Goal: Task Accomplishment & Management: Manage account settings

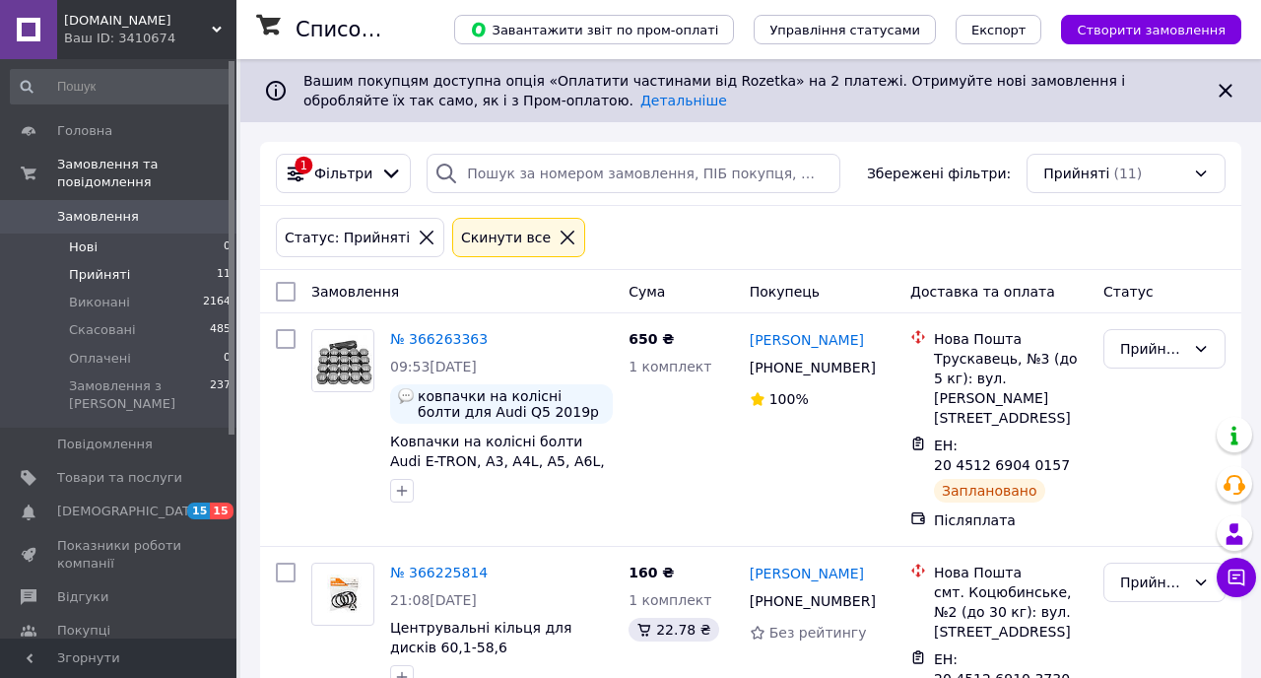
click at [144, 250] on li "Нові 0" at bounding box center [121, 248] width 242 height 28
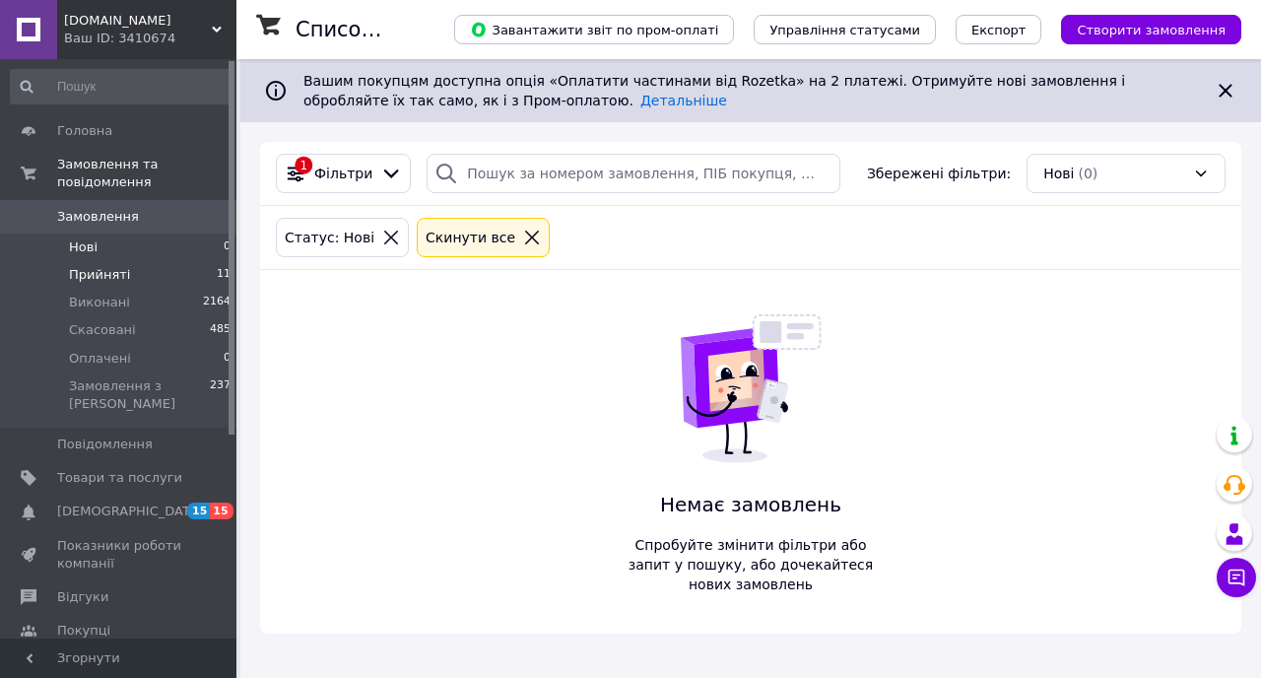
click at [144, 280] on li "Прийняті 11" at bounding box center [121, 275] width 242 height 28
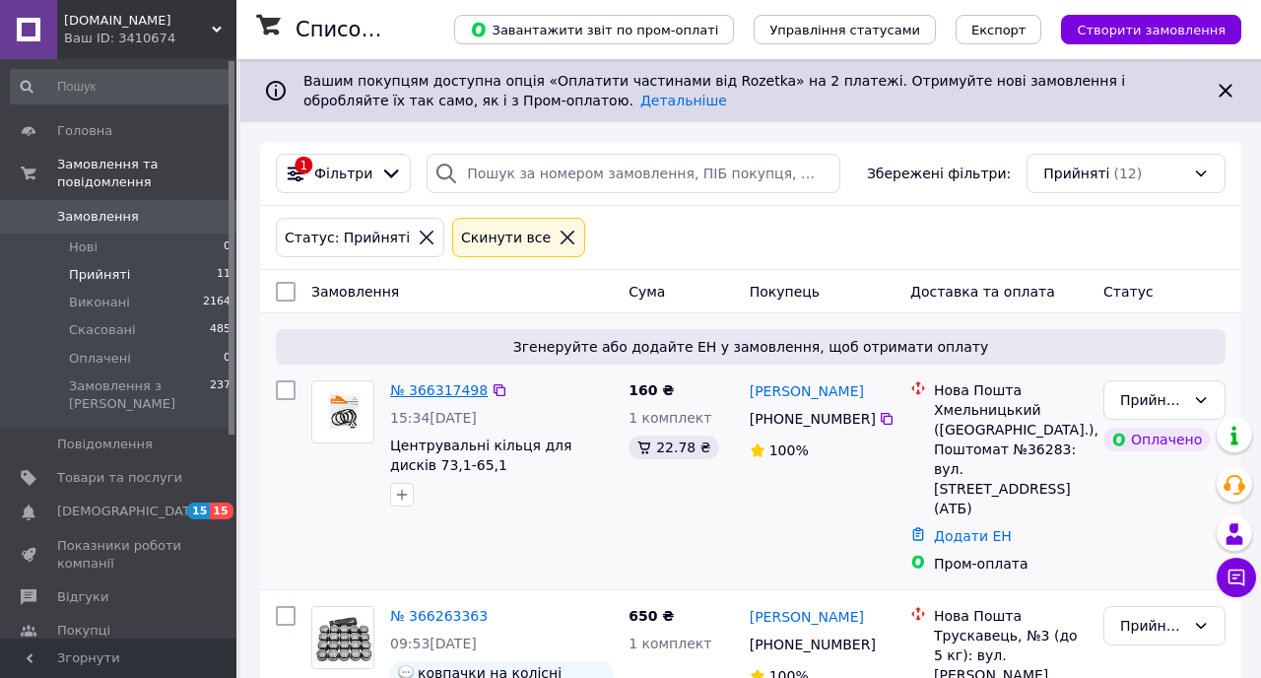
click at [460, 389] on link "№ 366317498" at bounding box center [439, 390] width 98 height 16
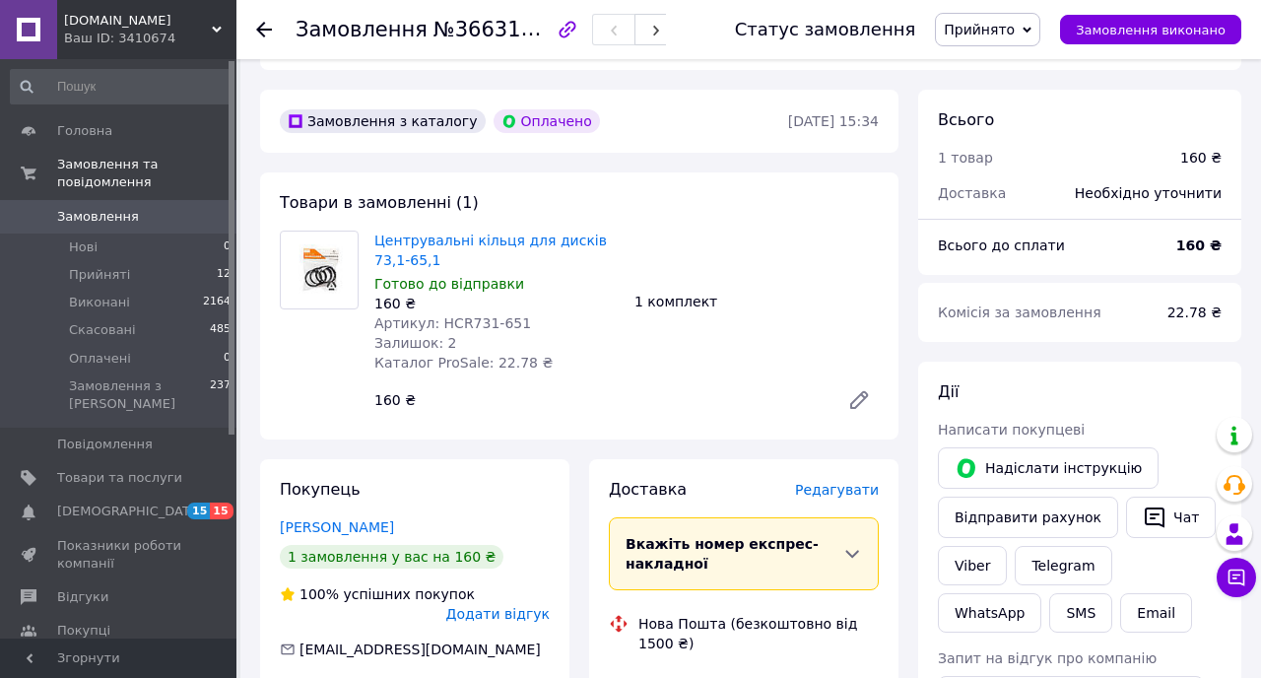
scroll to position [575, 0]
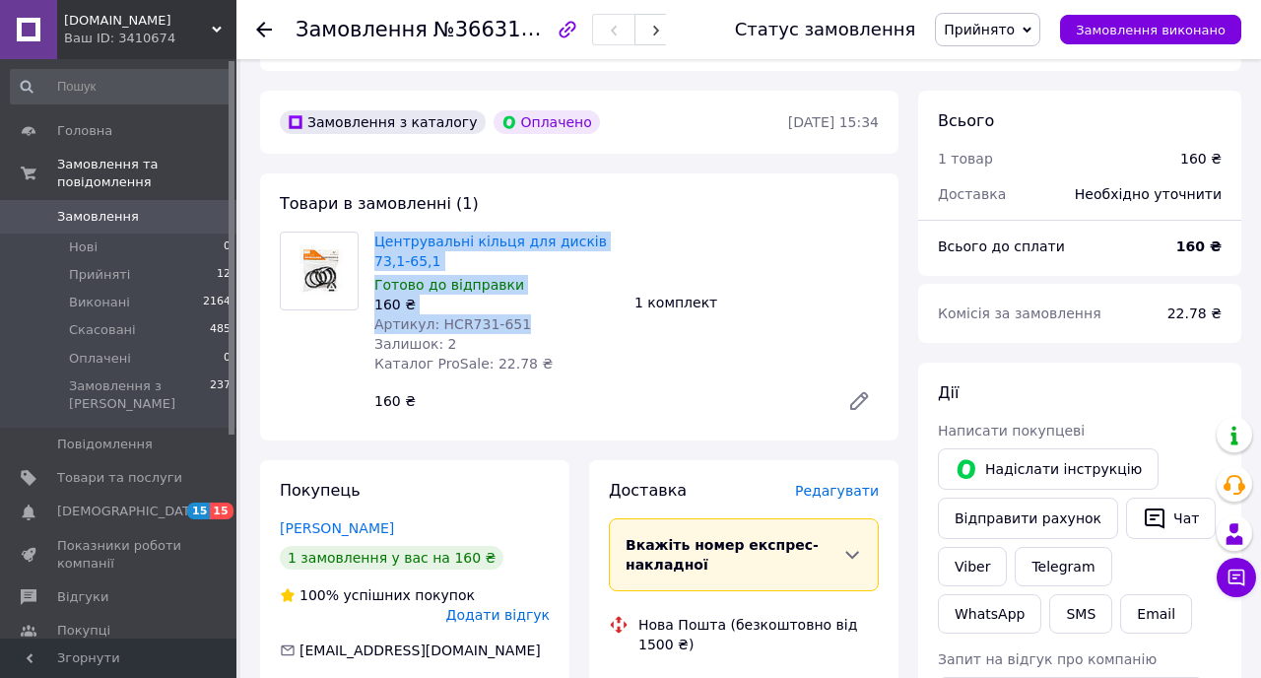
drag, startPoint x: 518, startPoint y: 305, endPoint x: 365, endPoint y: 307, distance: 153.7
click at [365, 307] on div "Центрувальні кільця для дисків 73,1-65,1 Готово до відправки 160 ₴ Артикул: HCR…" at bounding box center [579, 326] width 615 height 189
click at [410, 316] on span "Артикул: HCR731-651" at bounding box center [452, 324] width 157 height 16
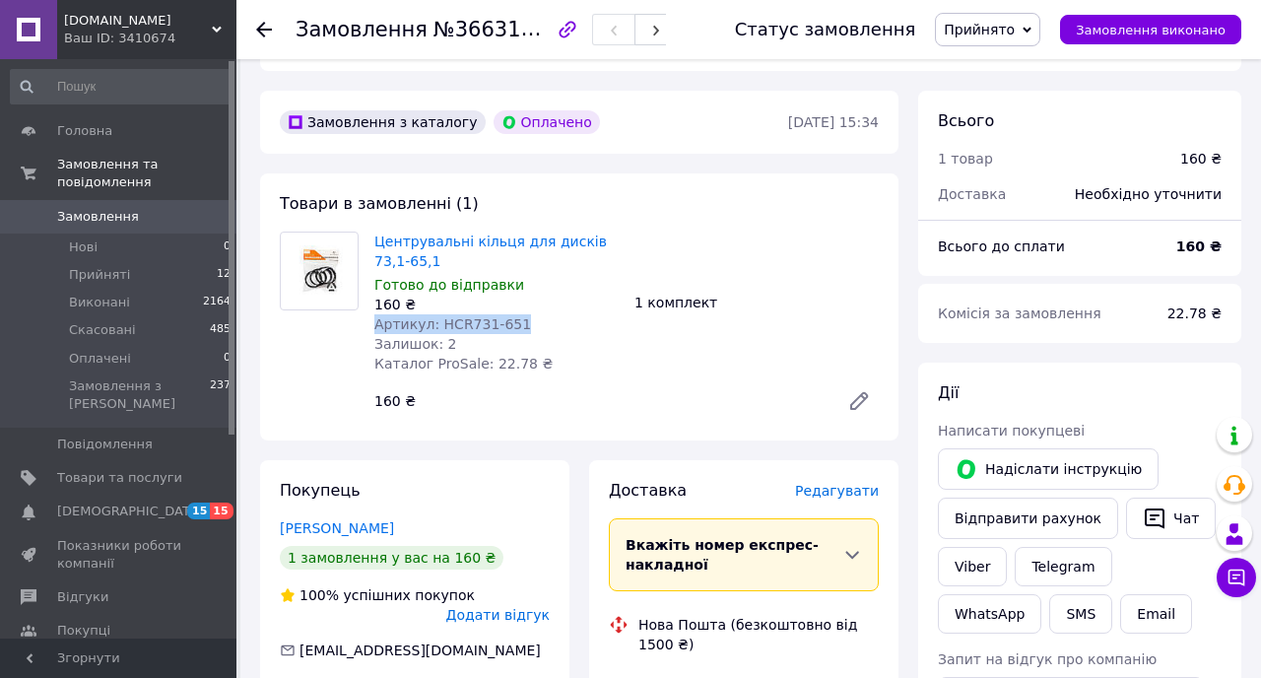
drag, startPoint x: 518, startPoint y: 304, endPoint x: 378, endPoint y: 305, distance: 139.9
click at [378, 314] on div "Артикул: HCR731-651" at bounding box center [496, 324] width 244 height 20
copy span "Артикул: HCR731-651"
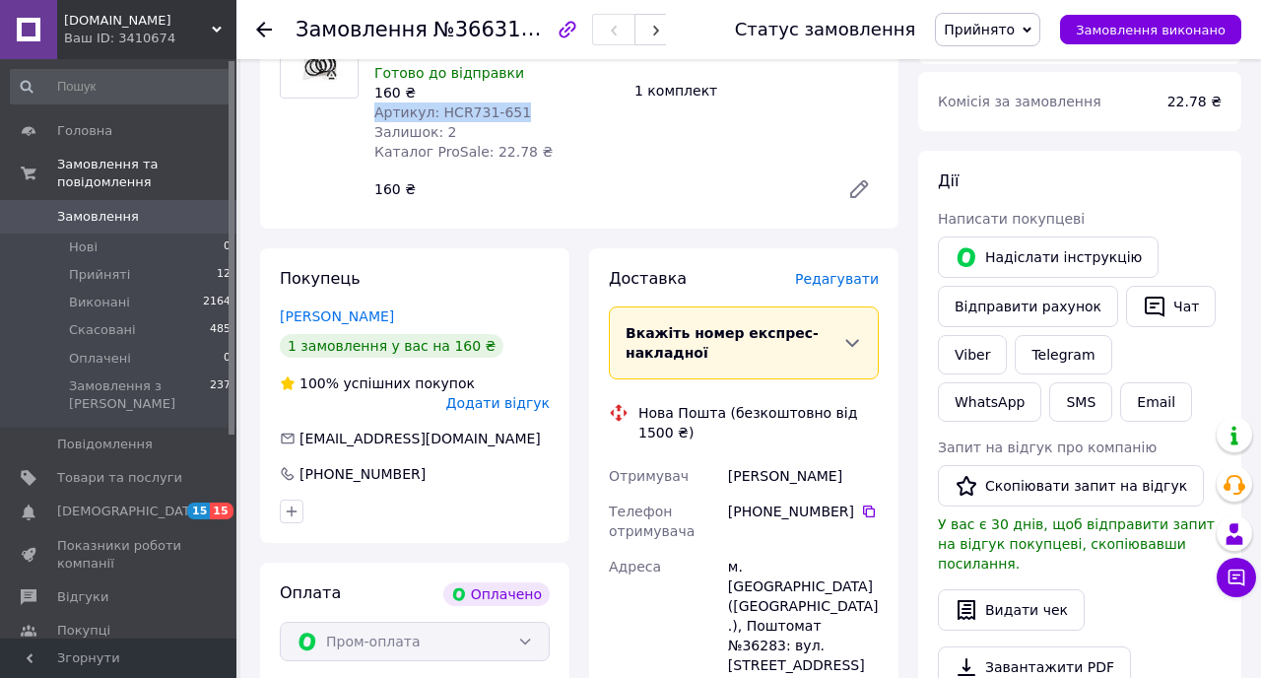
scroll to position [807, 0]
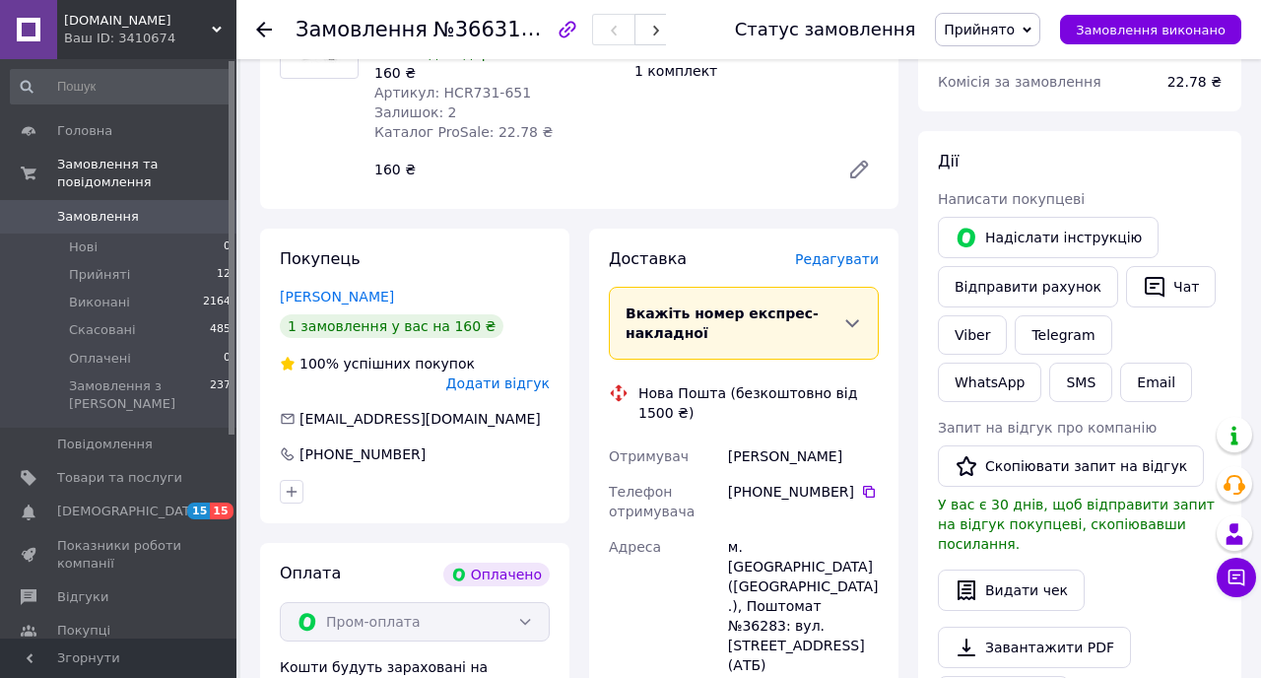
click at [838, 251] on span "Редагувати" at bounding box center [837, 259] width 84 height 16
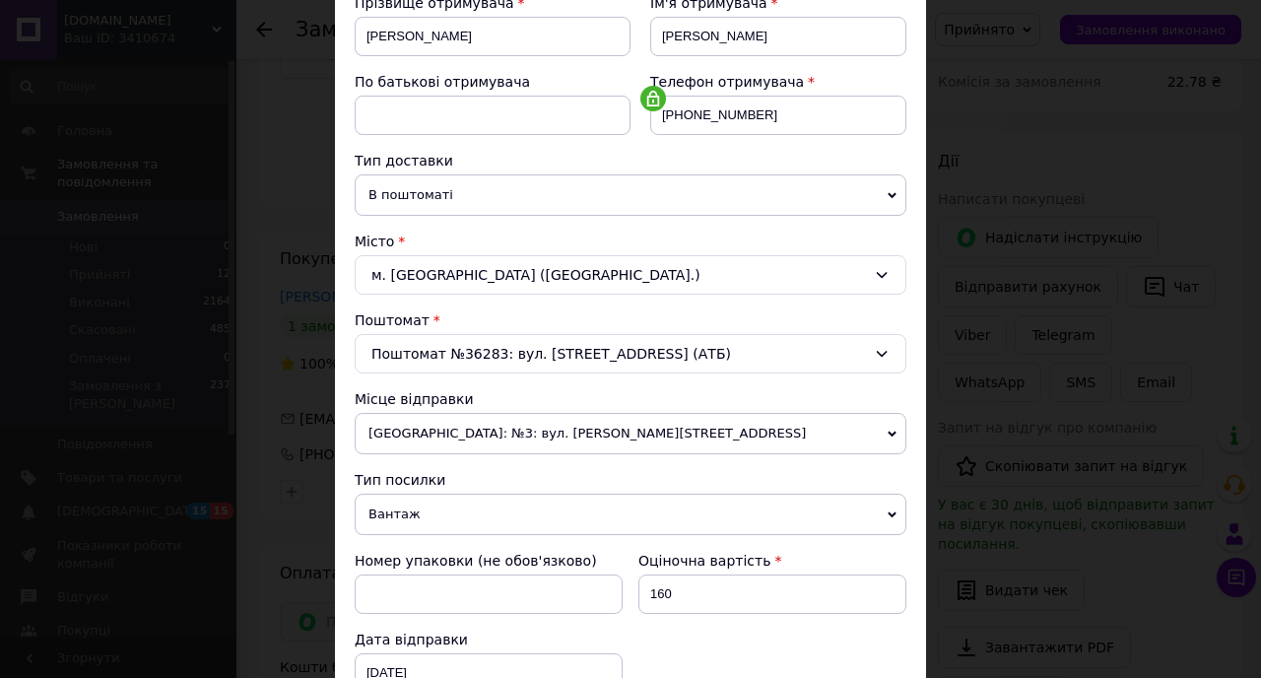
scroll to position [314, 0]
click at [515, 438] on span "[GEOGRAPHIC_DATA]: №3: вул. [PERSON_NAME][STREET_ADDRESS]" at bounding box center [631, 434] width 552 height 41
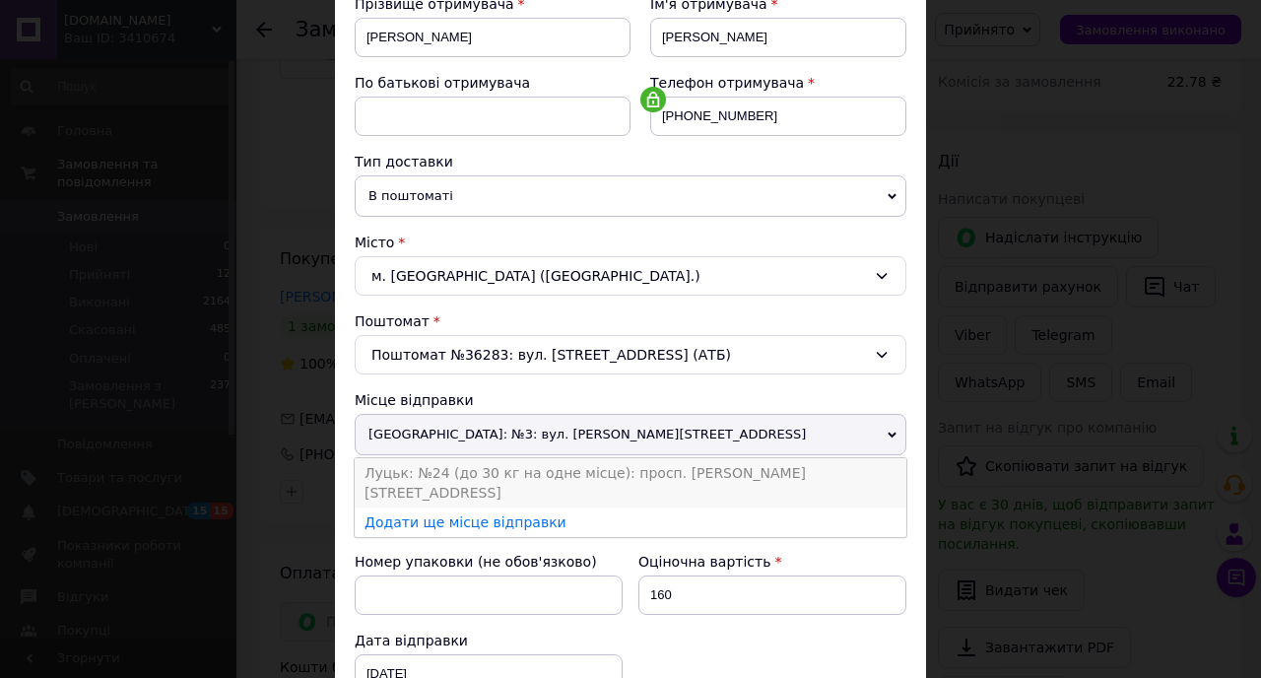
click at [460, 478] on li "Луцьк: №24 (до 30 кг на одне місце): просп. [PERSON_NAME][STREET_ADDRESS]" at bounding box center [631, 482] width 552 height 49
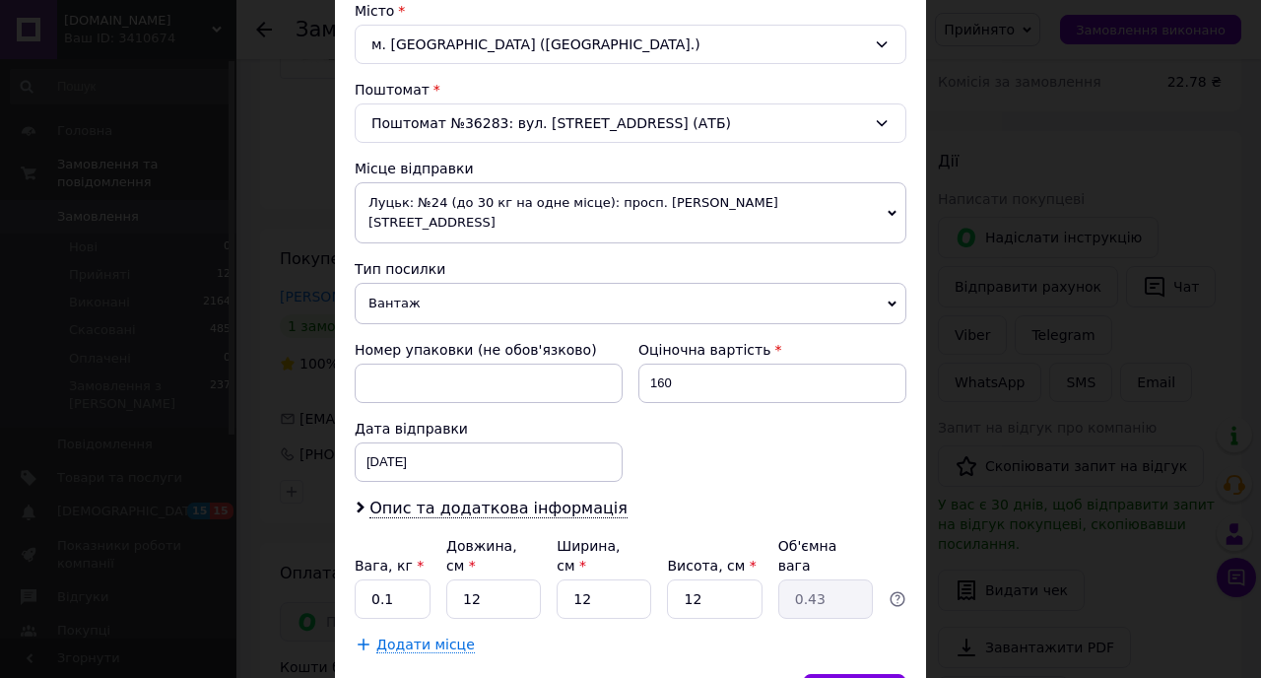
scroll to position [556, 0]
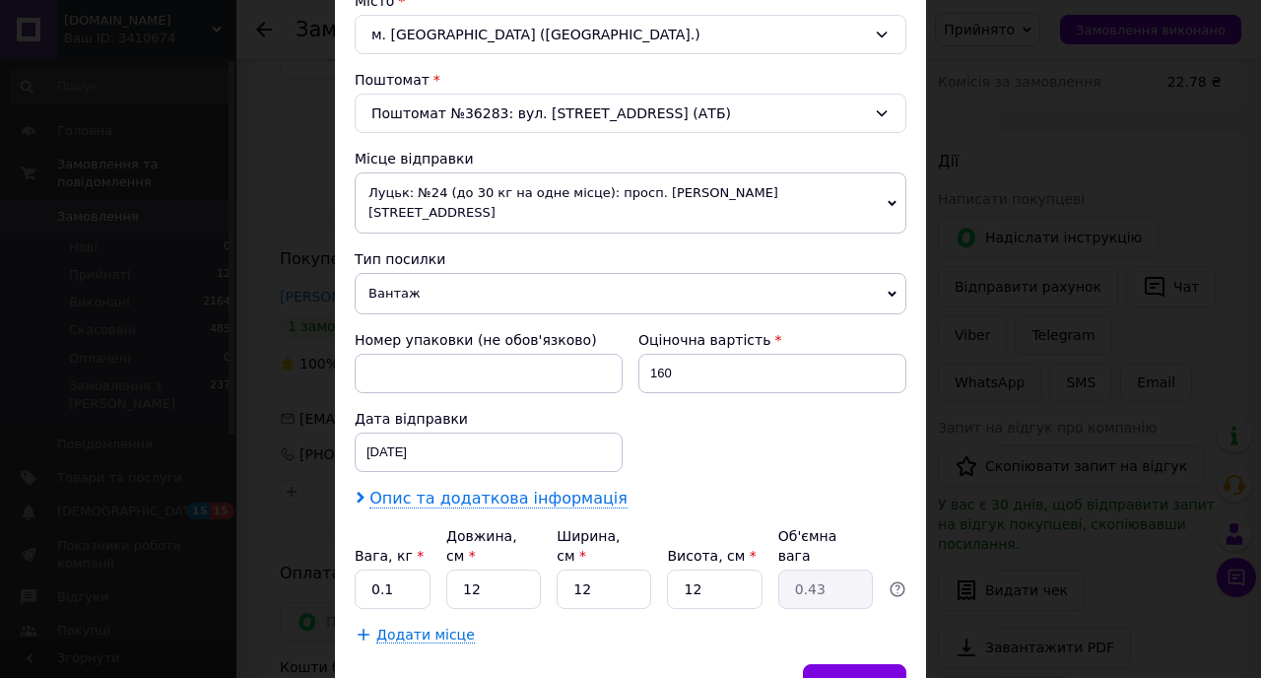
click at [440, 489] on span "Опис та додаткова інформація" at bounding box center [499, 499] width 258 height 20
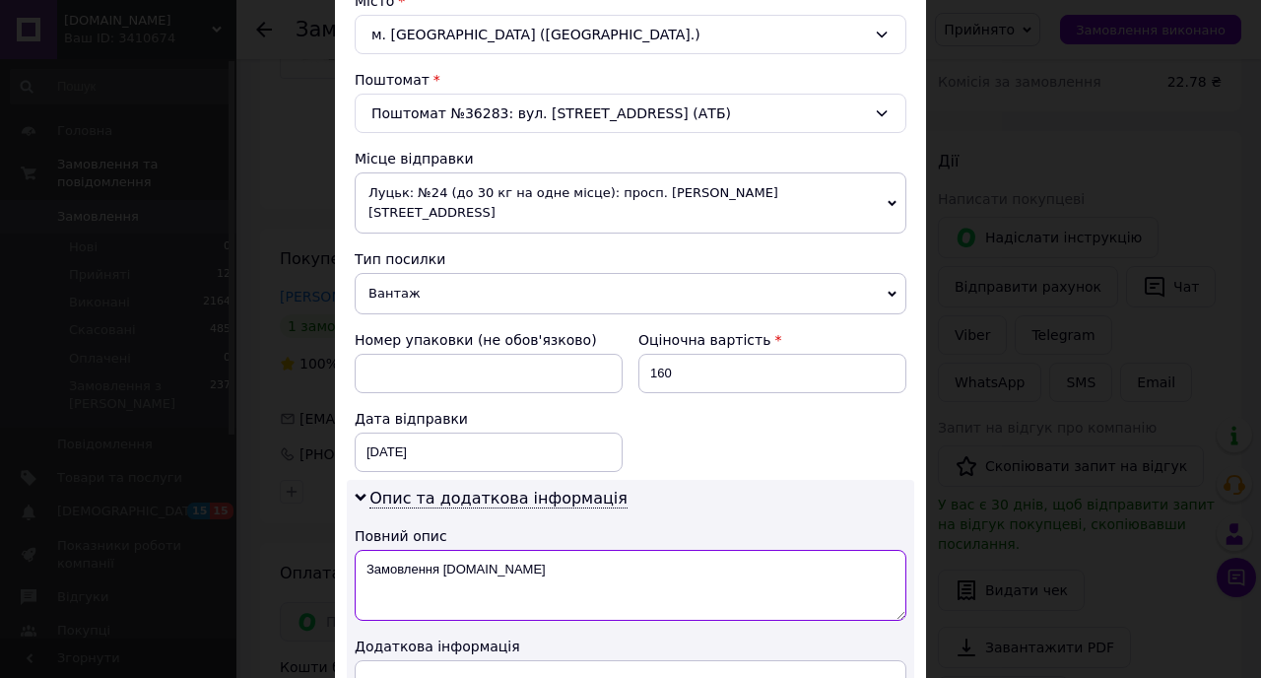
click at [440, 550] on textarea "Замовлення [DOMAIN_NAME]" at bounding box center [631, 585] width 552 height 71
click at [619, 563] on textarea "[DOMAIN_NAME]" at bounding box center [631, 585] width 552 height 71
paste textarea "Артикул: HCR731-651"
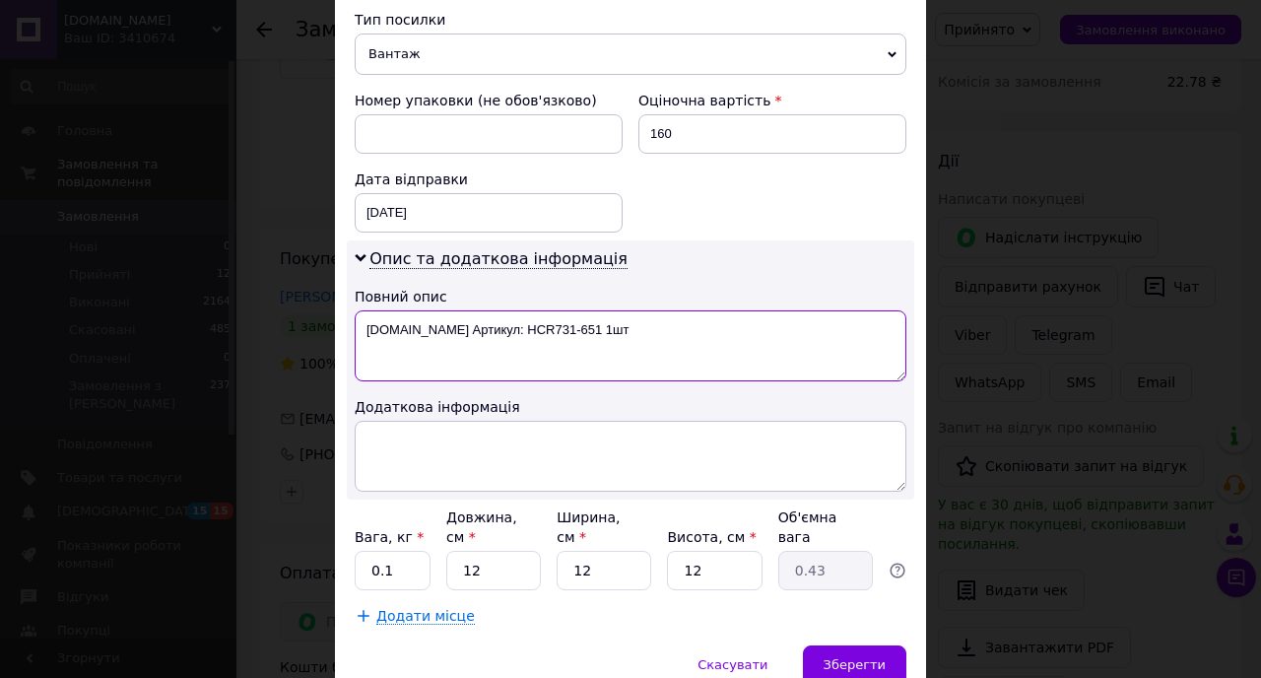
scroll to position [863, 0]
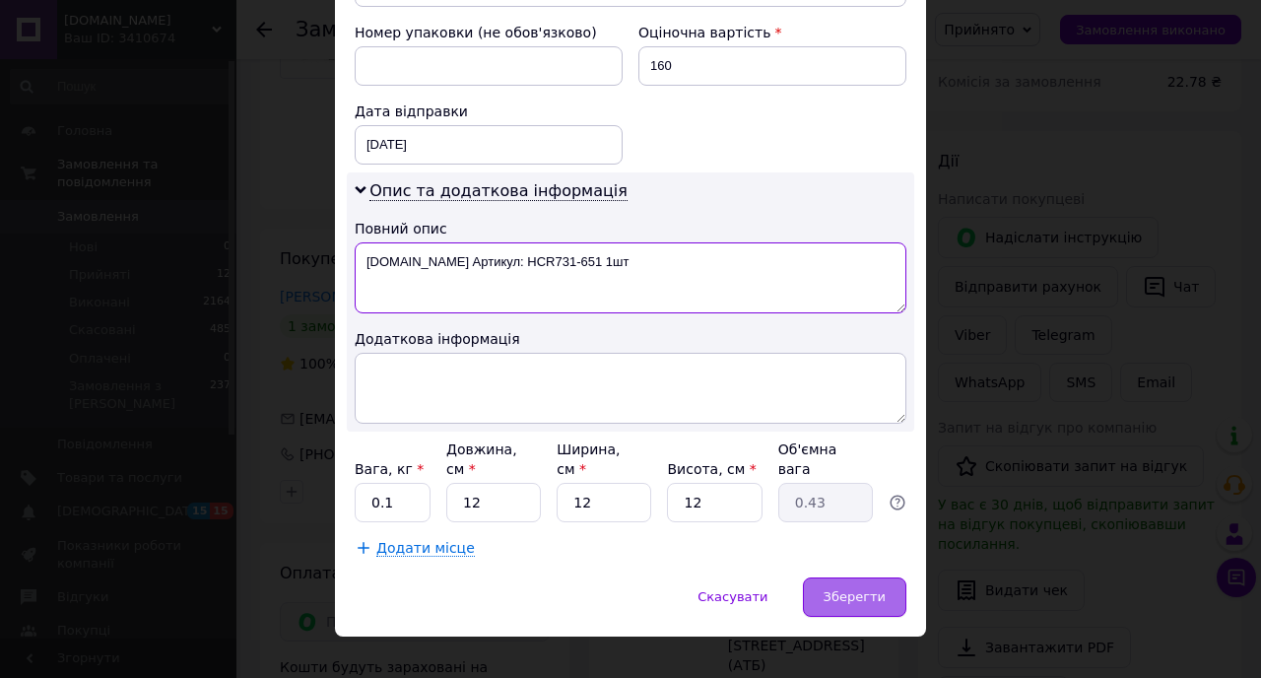
type textarea "[DOMAIN_NAME] Артикул: HCR731-651 1шт"
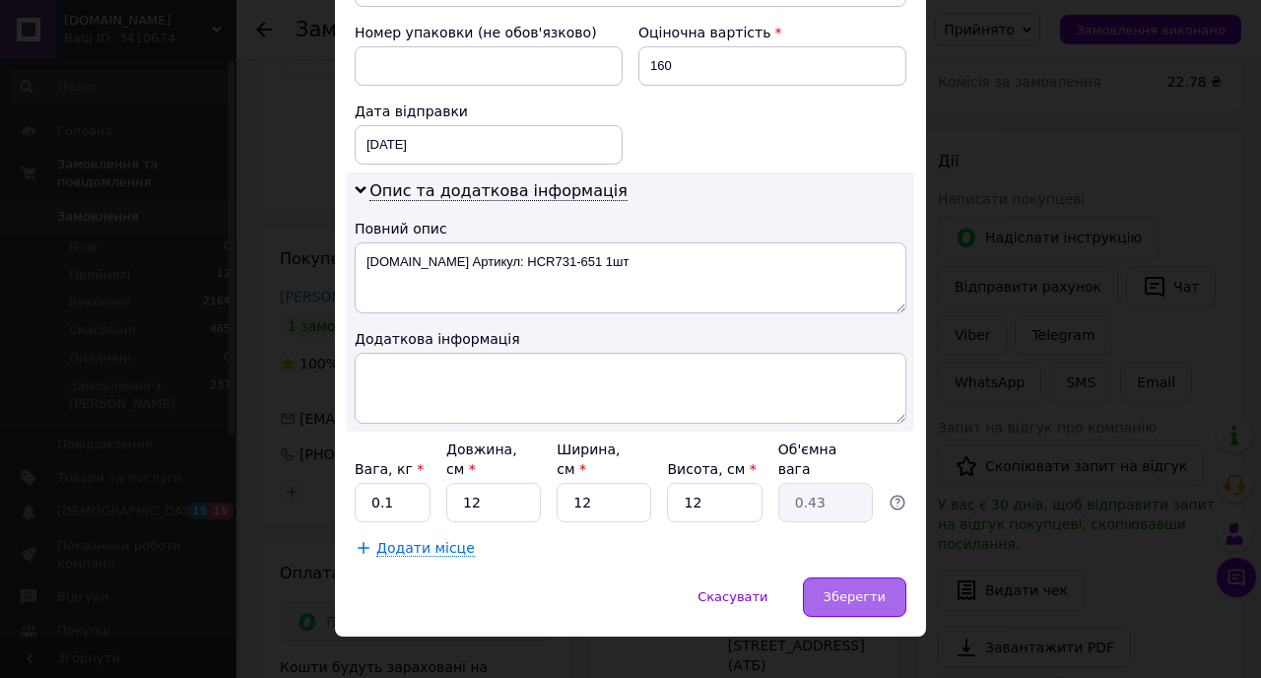
click at [862, 589] on span "Зберегти" at bounding box center [855, 596] width 62 height 15
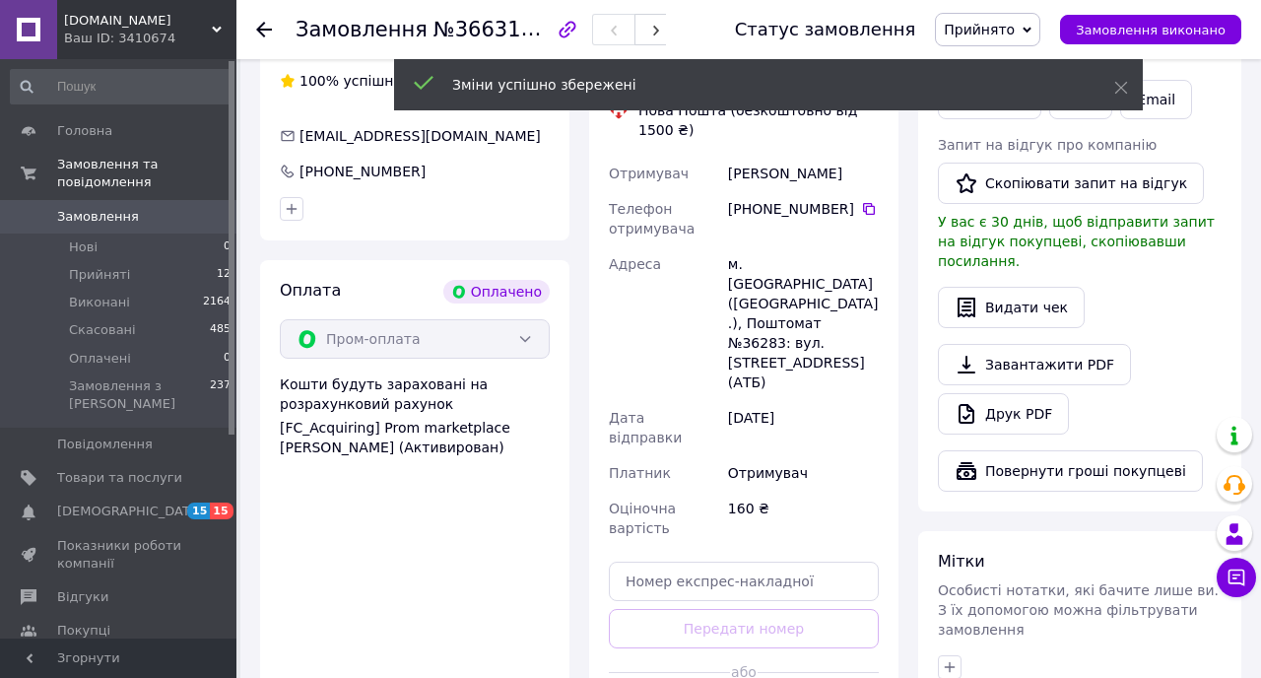
scroll to position [1183, 0]
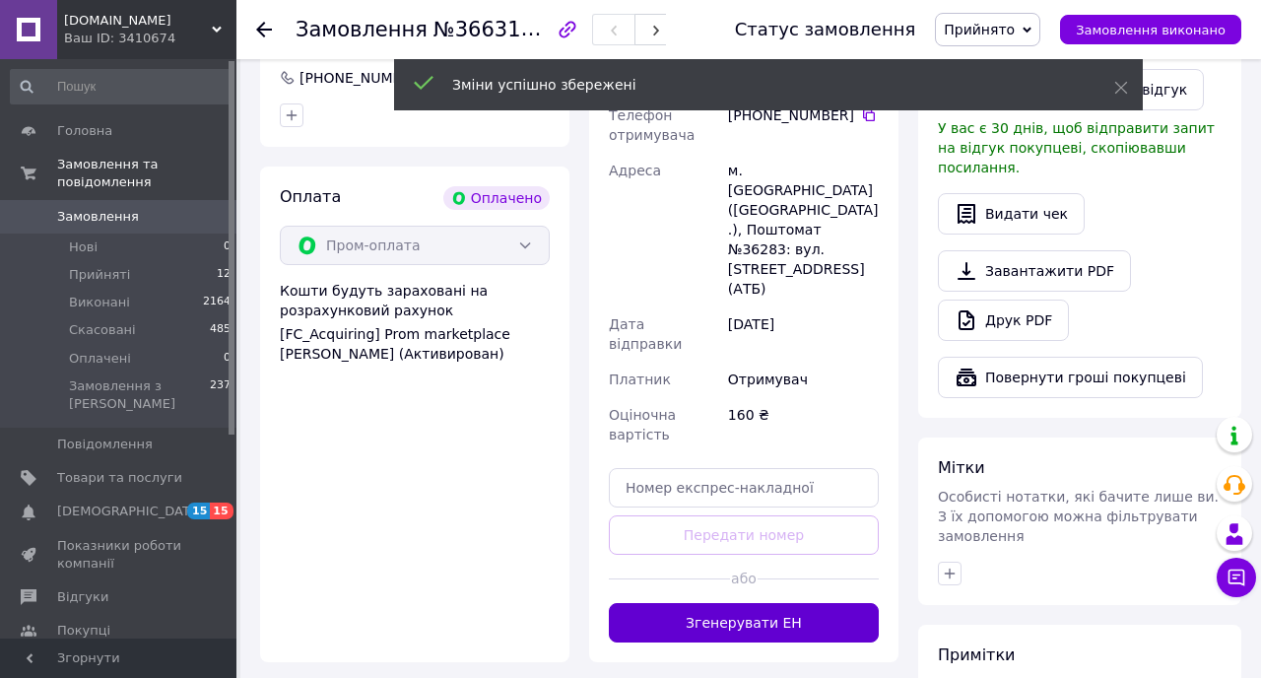
click at [727, 603] on button "Згенерувати ЕН" at bounding box center [744, 622] width 270 height 39
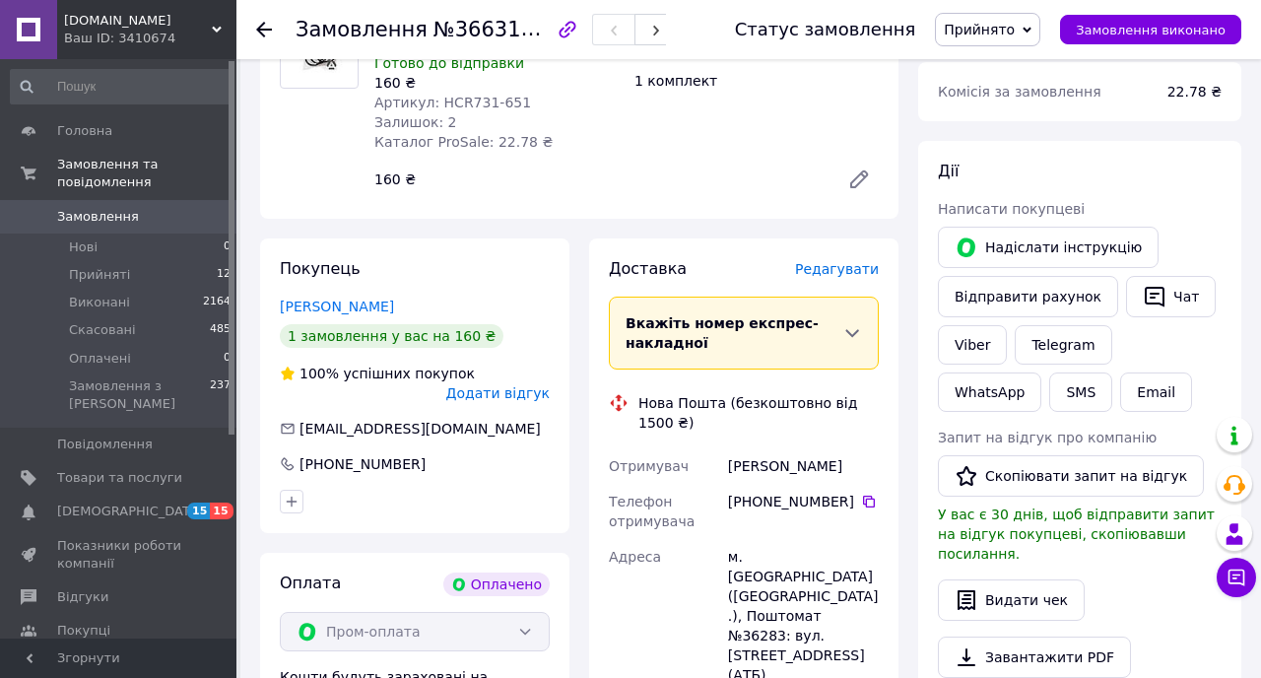
scroll to position [796, 0]
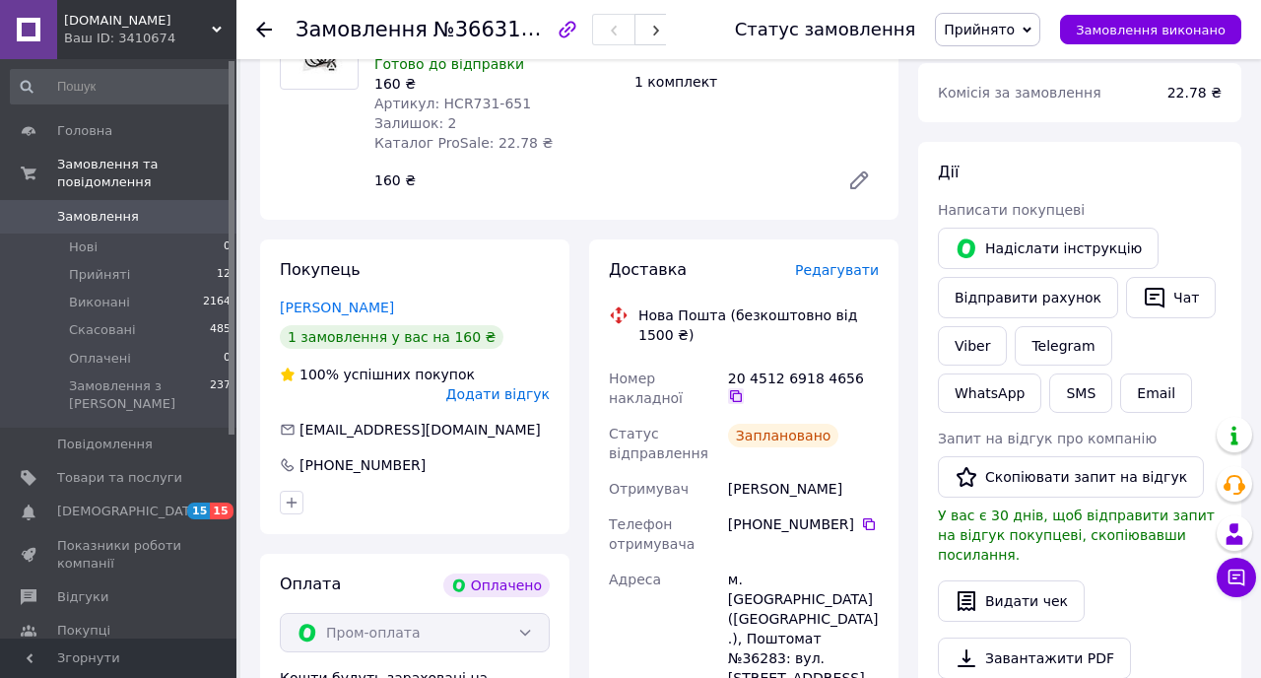
click at [744, 388] on icon at bounding box center [736, 396] width 16 height 16
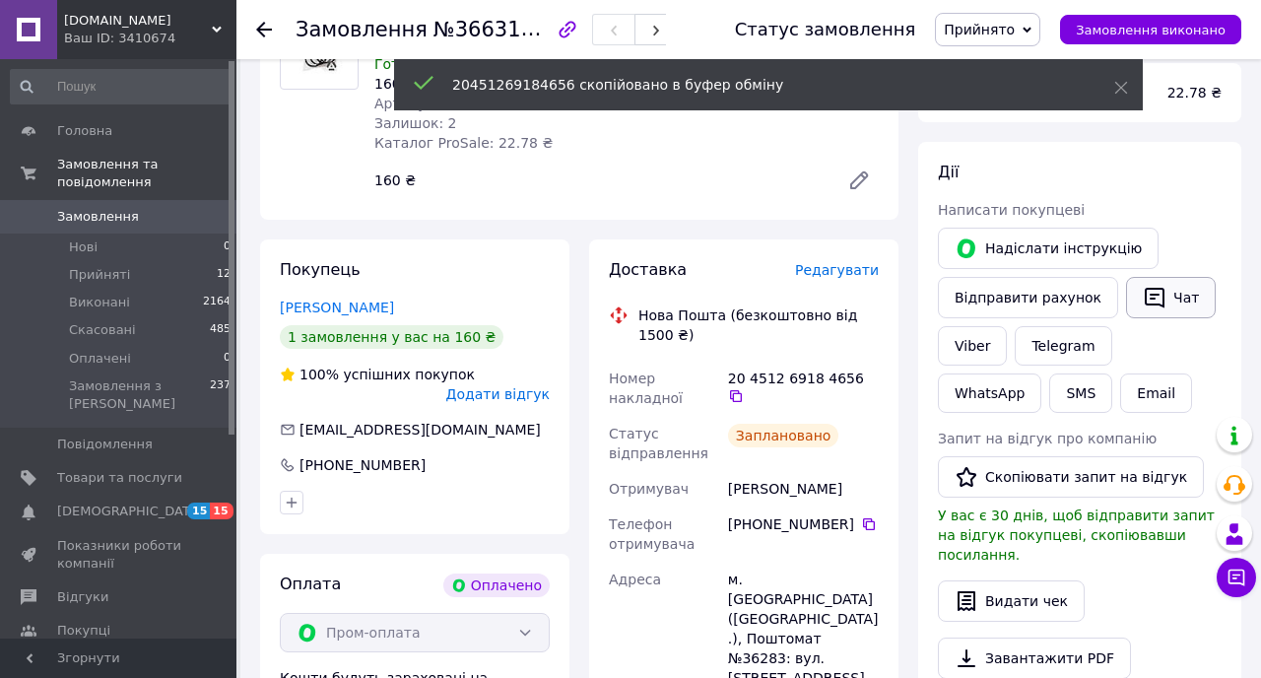
click at [1169, 279] on button "Чат" at bounding box center [1171, 297] width 90 height 41
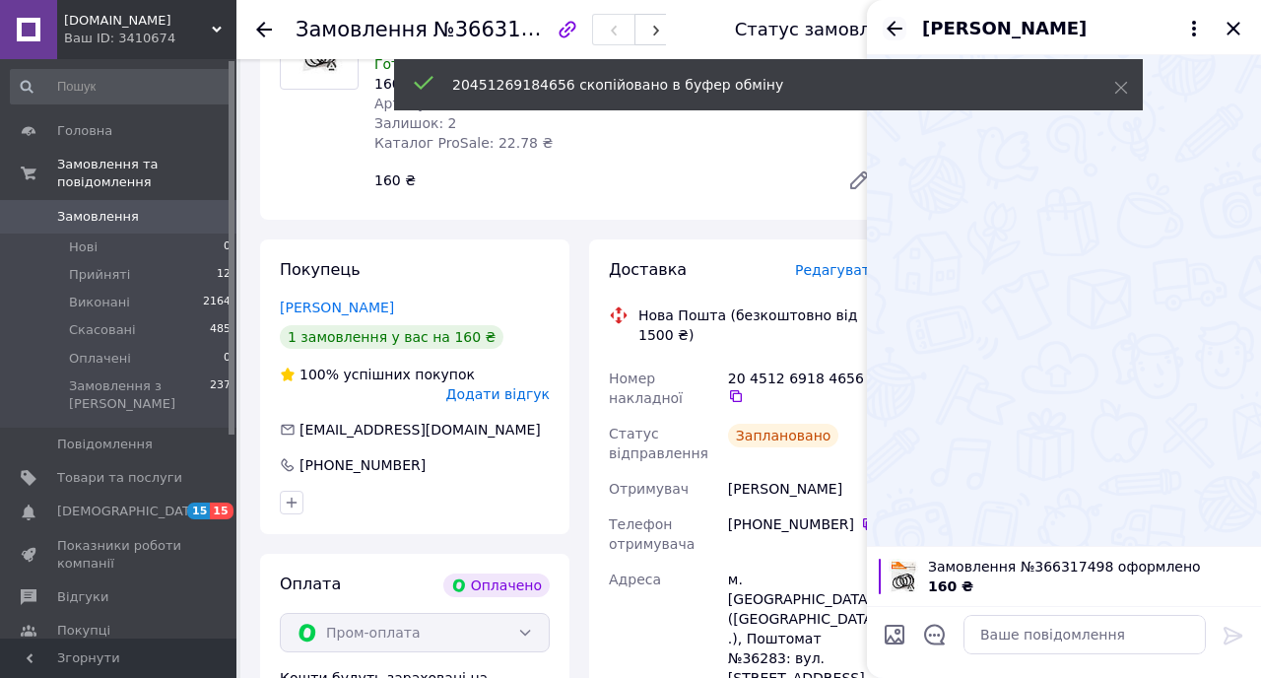
click at [890, 31] on icon "Назад" at bounding box center [895, 28] width 16 height 15
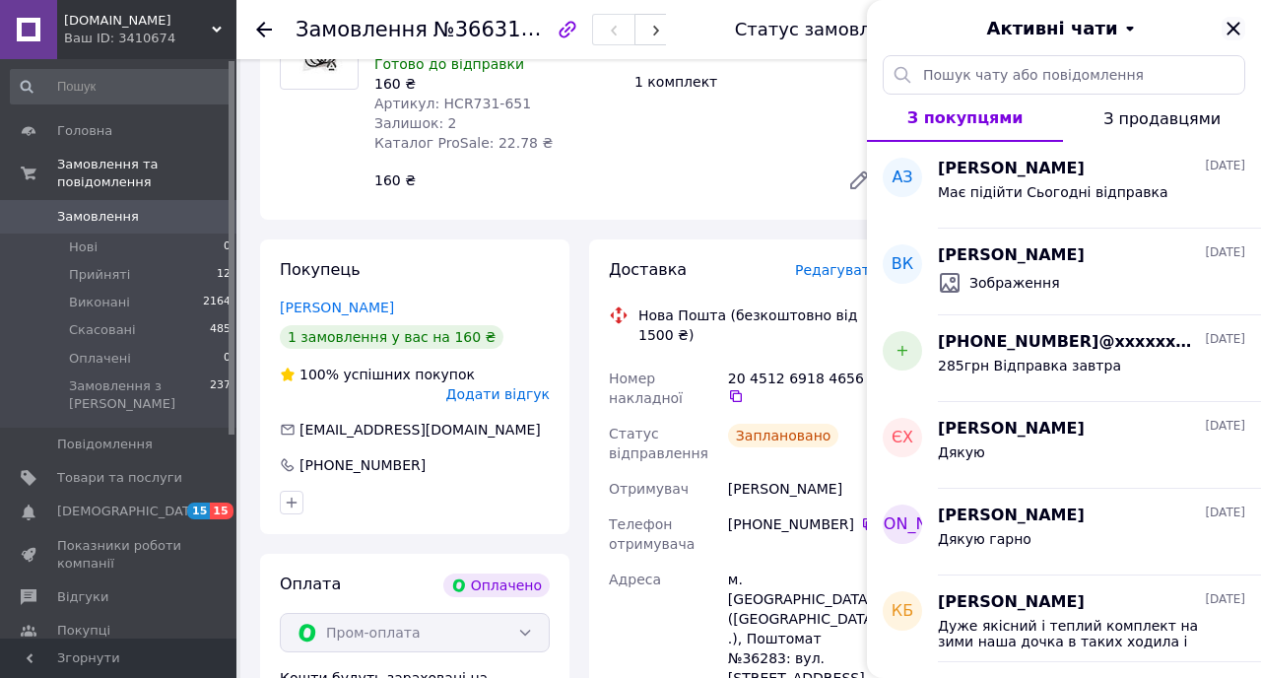
click at [1229, 31] on icon "Закрити" at bounding box center [1233, 28] width 13 height 13
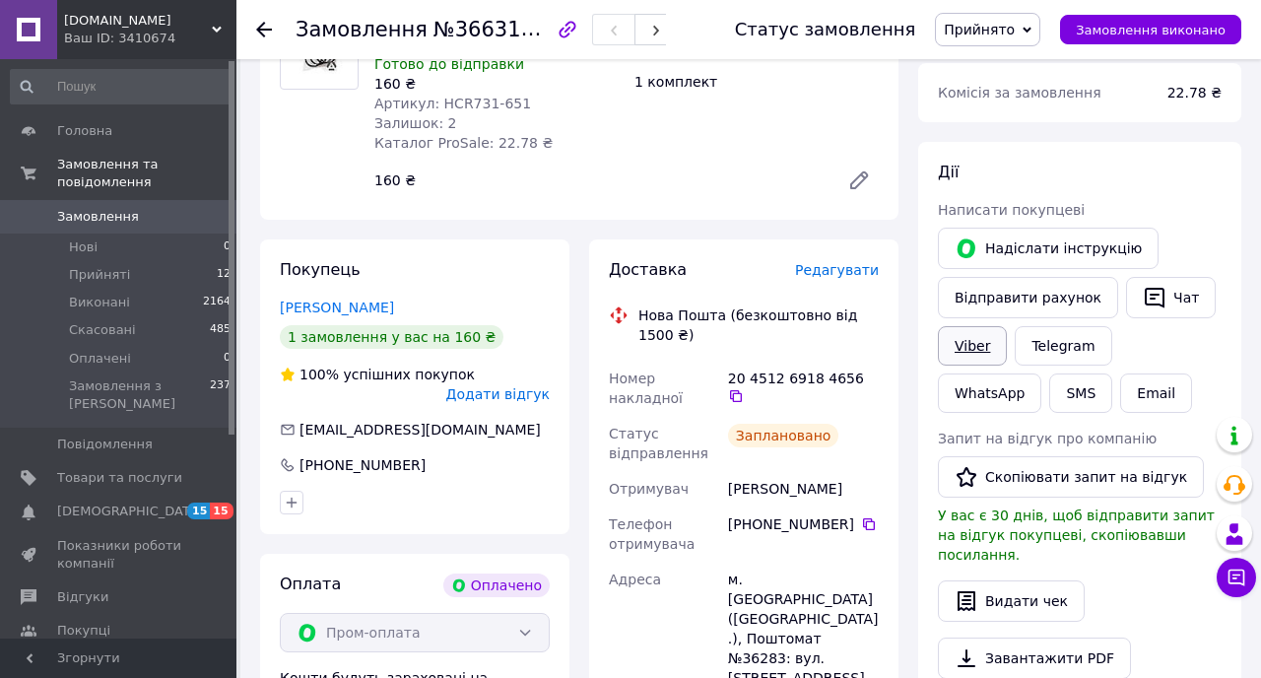
click at [976, 331] on link "Viber" at bounding box center [972, 345] width 69 height 39
